Goal: Navigation & Orientation: Find specific page/section

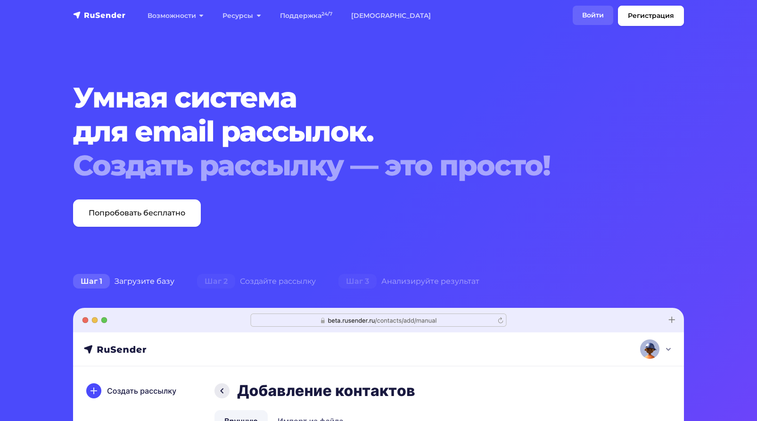
click at [587, 13] on link "Войти" at bounding box center [592, 15] width 41 height 19
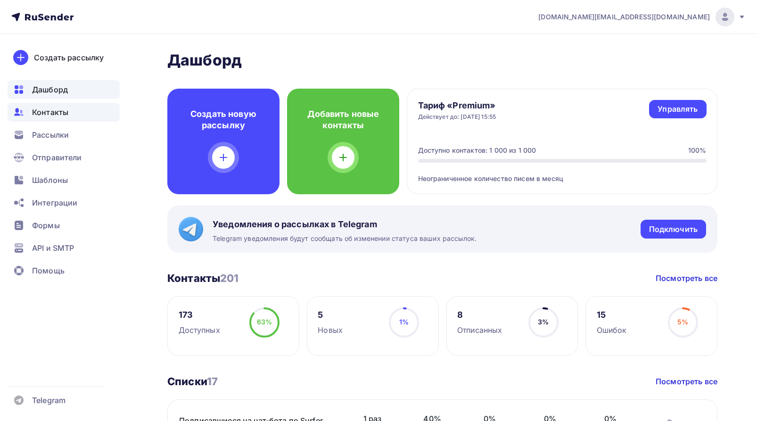
click at [53, 109] on span "Контакты" at bounding box center [50, 111] width 36 height 11
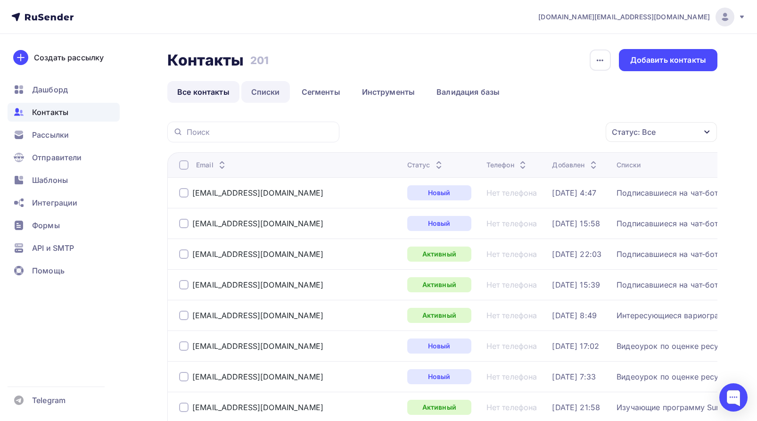
click at [264, 92] on link "Списки" at bounding box center [265, 92] width 49 height 22
